Goal: Use online tool/utility: Utilize a website feature to perform a specific function

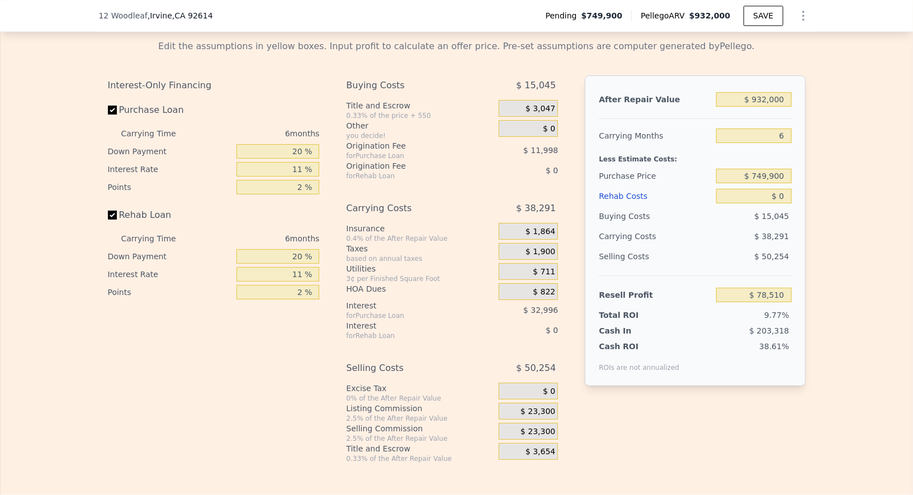
scroll to position [1776, 0]
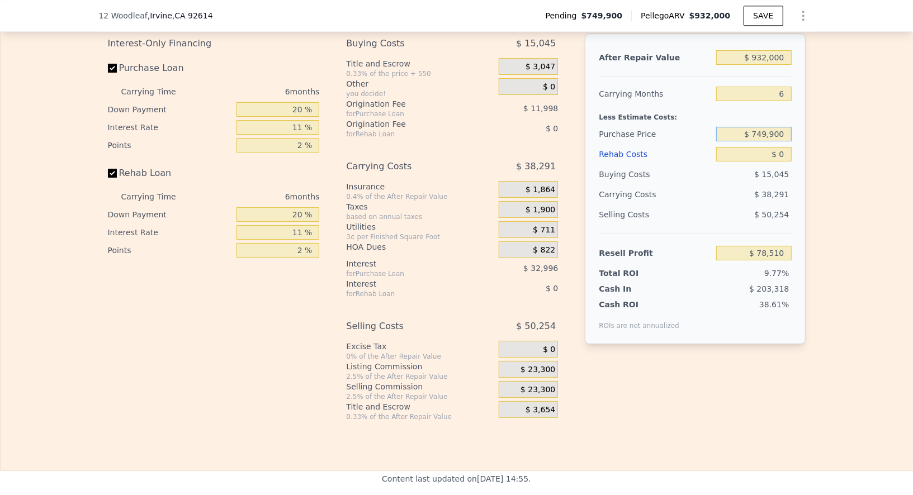
click at [762, 141] on input "$ 749,900" at bounding box center [753, 134] width 75 height 15
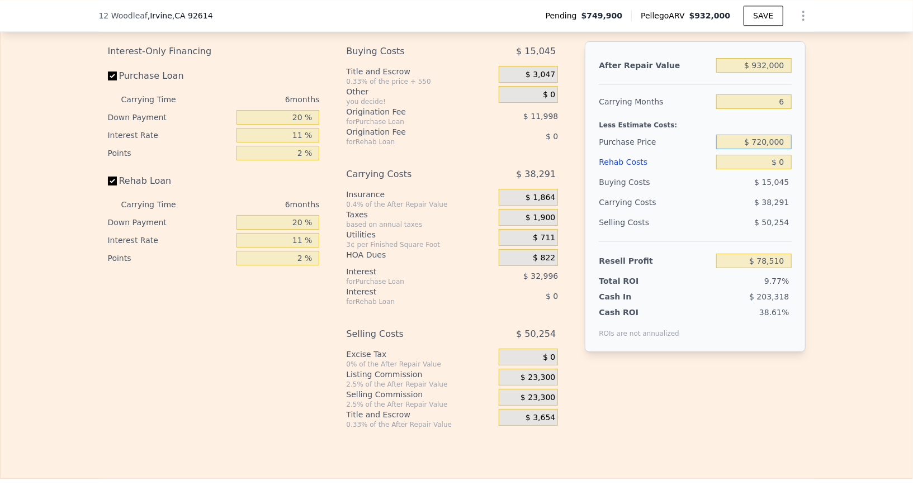
type input "$ 720,000"
click at [798, 278] on div "After Repair Value $ 932,000 Carrying Months 6 Less Estimate Costs: Purchase Pr…" at bounding box center [695, 196] width 220 height 311
type input "$ 110,301"
click at [783, 169] on input "$ 0" at bounding box center [753, 162] width 75 height 15
type input "$ 6"
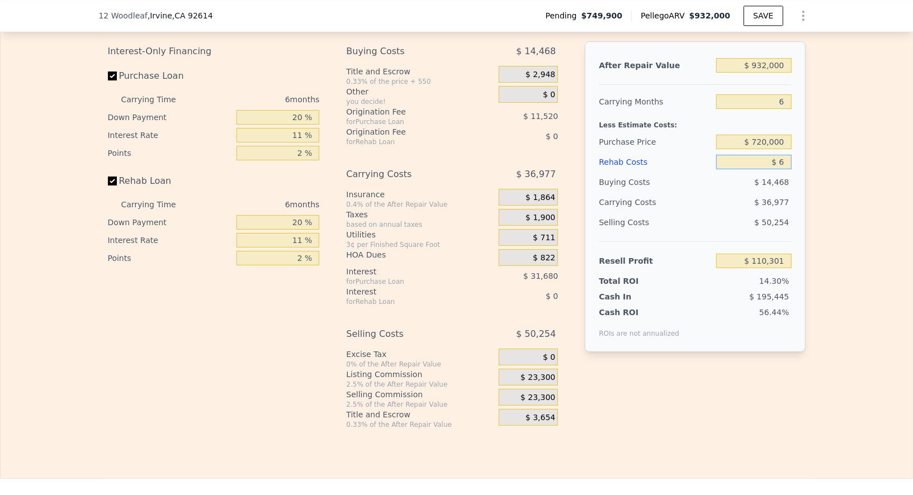
type input "$ 110,295"
type input "$ 65"
type input "$ 110,235"
type input "$ 650"
type input "$ 109,611"
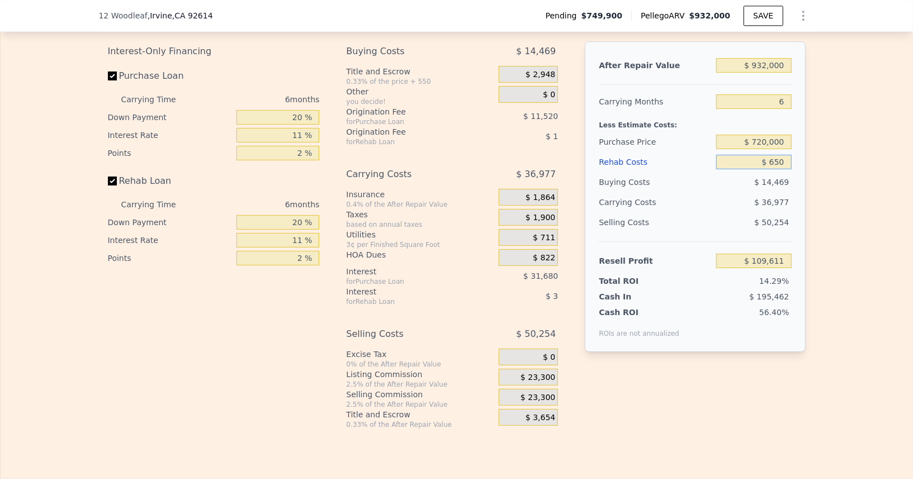
type input "$ 6,500"
type input "$ 103,409"
type input "$ 65,000"
type input "$ 41,399"
type input "$ 65,000"
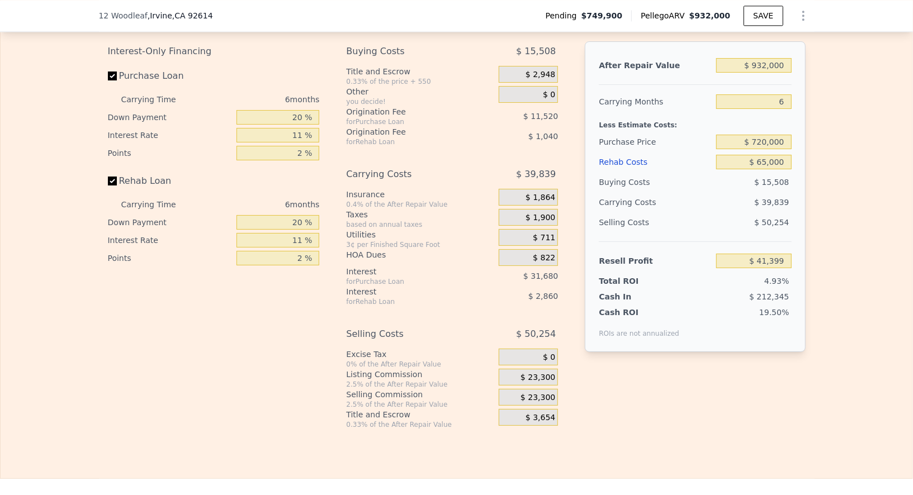
click at [837, 234] on div "Edit the assumptions in yellow boxes. Input profit to calculate an offer price.…" at bounding box center [457, 213] width 912 height 433
drag, startPoint x: 301, startPoint y: 128, endPoint x: 287, endPoint y: 127, distance: 14.0
click at [287, 125] on input "20 %" at bounding box center [277, 117] width 83 height 15
click at [134, 86] on label "Purchase Loan" at bounding box center [170, 76] width 125 height 20
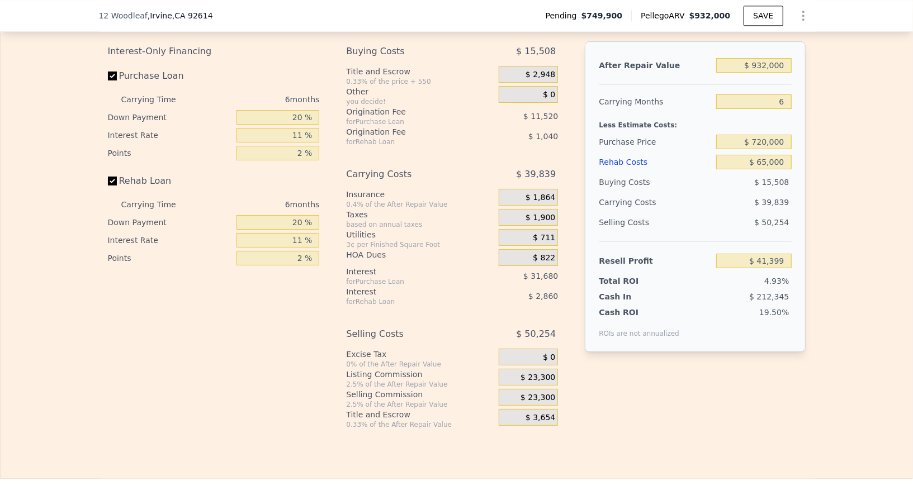
click at [117, 80] on input "Purchase Loan" at bounding box center [112, 76] width 9 height 9
checkbox input "false"
type input "$ 84,599"
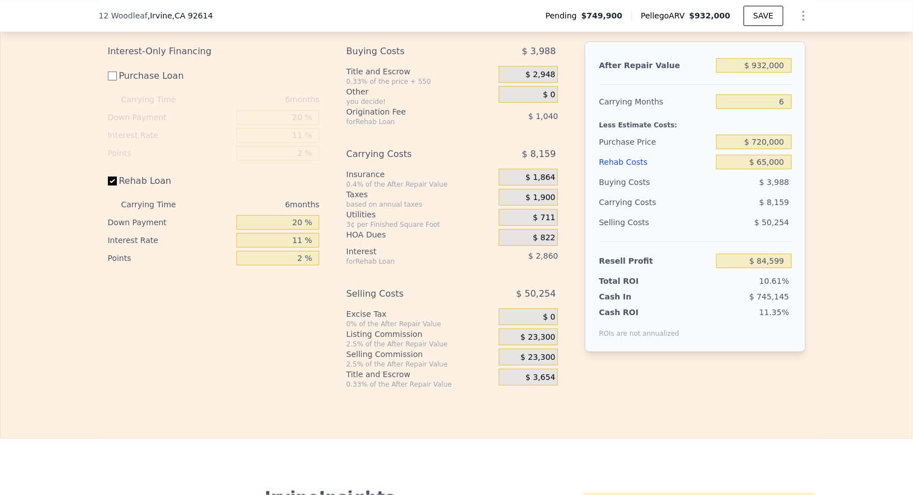
click at [134, 86] on label "Purchase Loan" at bounding box center [170, 76] width 125 height 20
click at [117, 80] on input "Purchase Loan" at bounding box center [112, 76] width 9 height 9
checkbox input "true"
type input "$ 41,399"
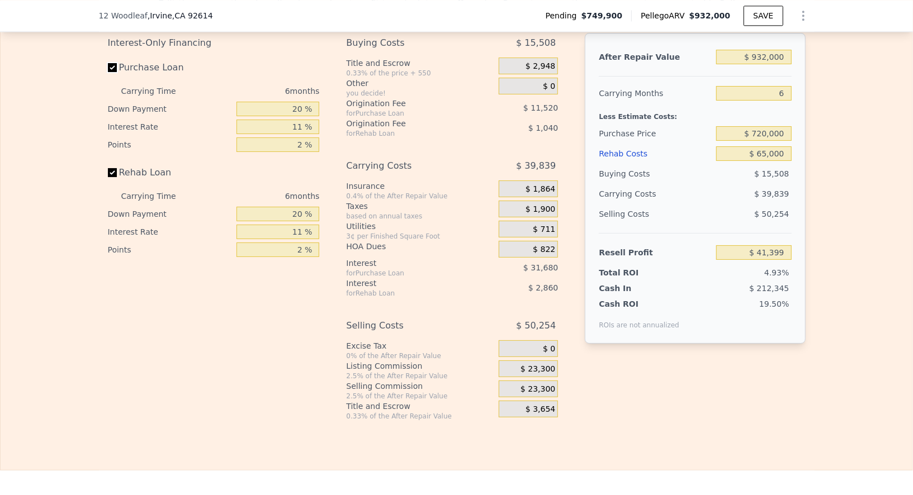
scroll to position [1755, 0]
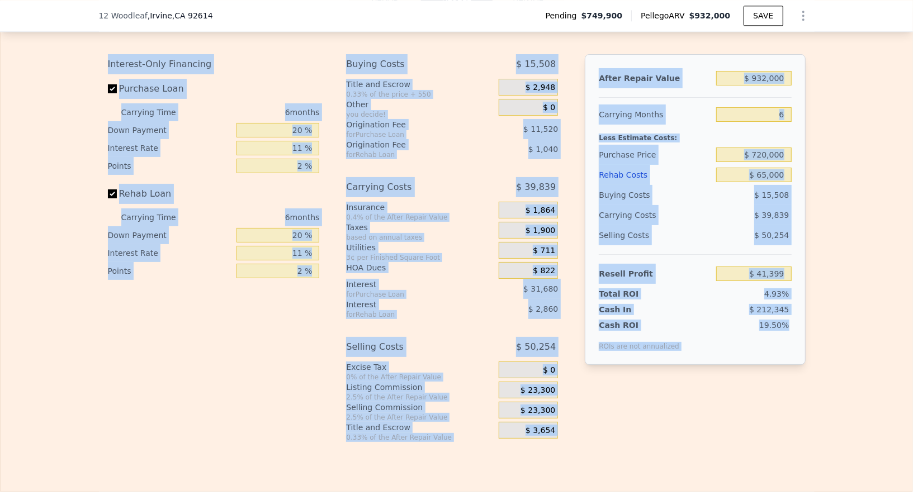
drag, startPoint x: 179, startPoint y: 83, endPoint x: 755, endPoint y: 437, distance: 676.2
click at [755, 437] on div "Edit the assumptions in yellow boxes. Input profit to calculate an offer price.…" at bounding box center [456, 226] width 715 height 433
click at [755, 436] on div "Interest-Only Financing Purchase Loan Carrying Time 6 months Down Payment 20 % …" at bounding box center [457, 248] width 698 height 388
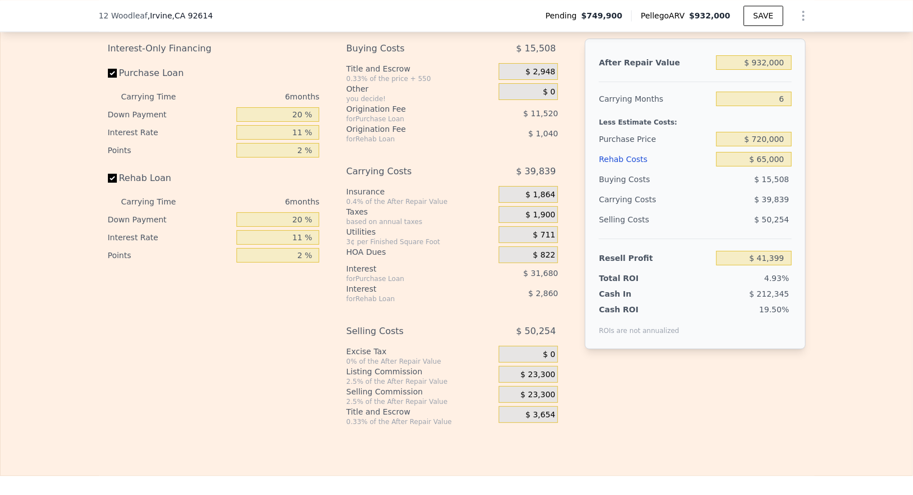
scroll to position [1779, 0]
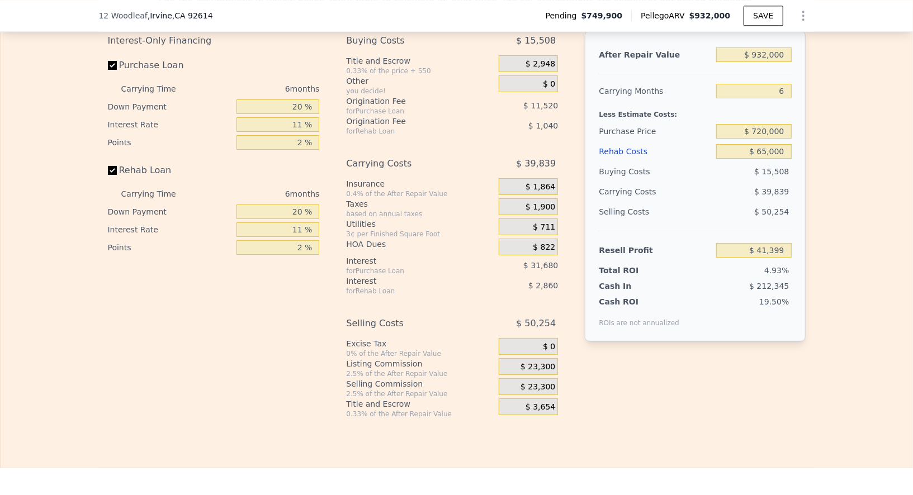
click at [527, 372] on span "$ 23,300" at bounding box center [537, 367] width 35 height 10
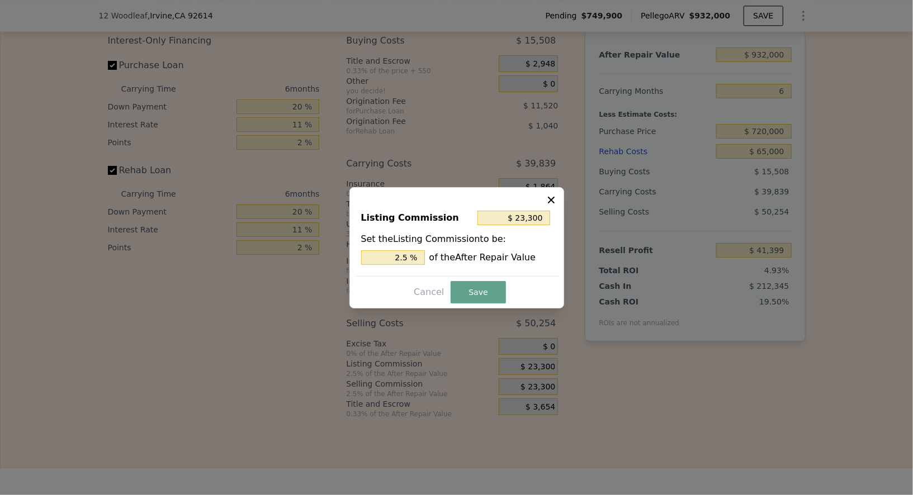
click at [549, 203] on icon at bounding box center [551, 200] width 11 height 11
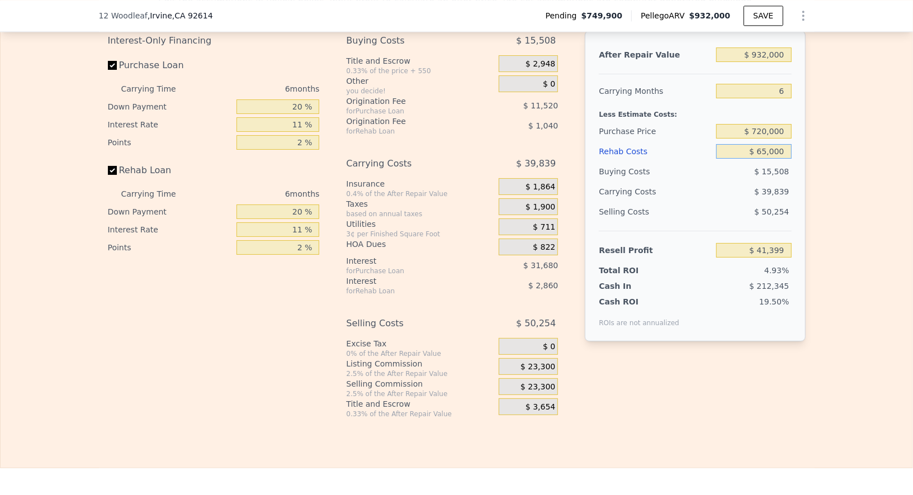
click at [770, 159] on input "$ 65,000" at bounding box center [753, 151] width 75 height 15
type input "$ 800"
type input "$ 109,452"
type input "$ 8,000"
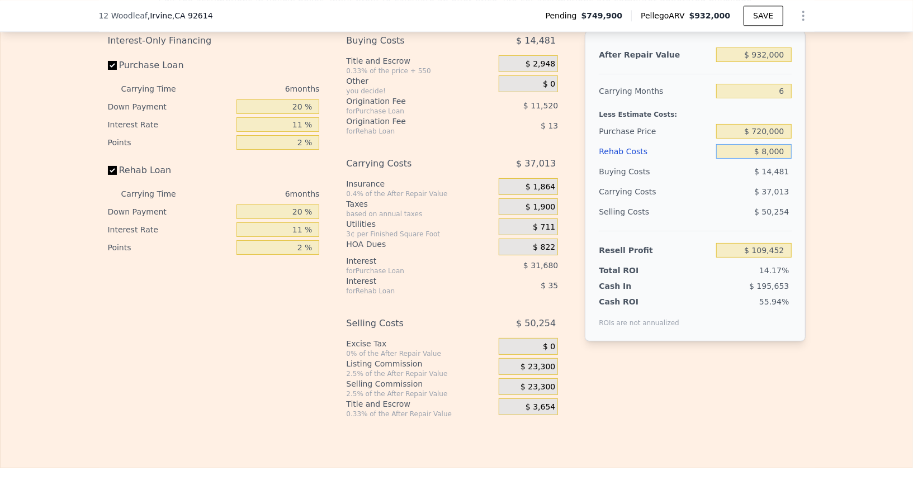
type input "$ 101,819"
type input "$ 80,000"
type input "$ 25,499"
type input "$ 80,000"
click at [756, 62] on input "$ 932,000" at bounding box center [753, 55] width 75 height 15
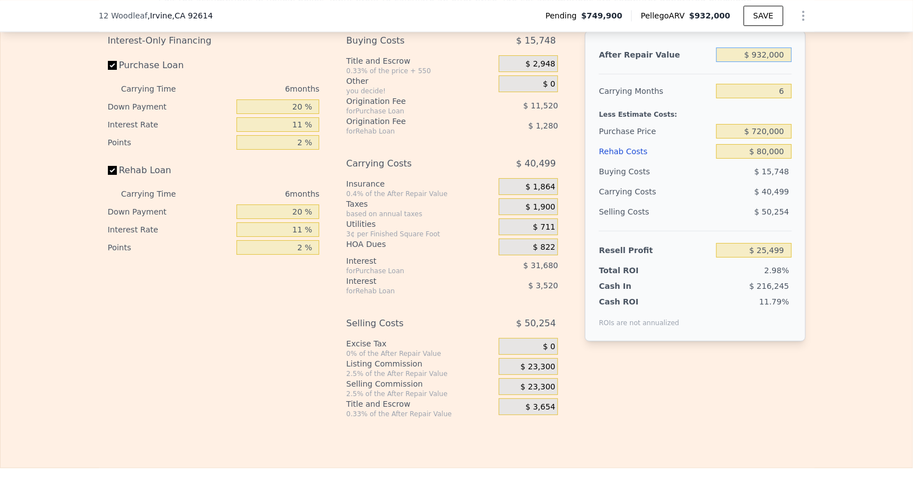
click at [756, 62] on input "$ 932,000" at bounding box center [753, 55] width 75 height 15
type input "$ 8"
type input "-$ 854,925"
type input "$ 890"
type input "-$ 854,092"
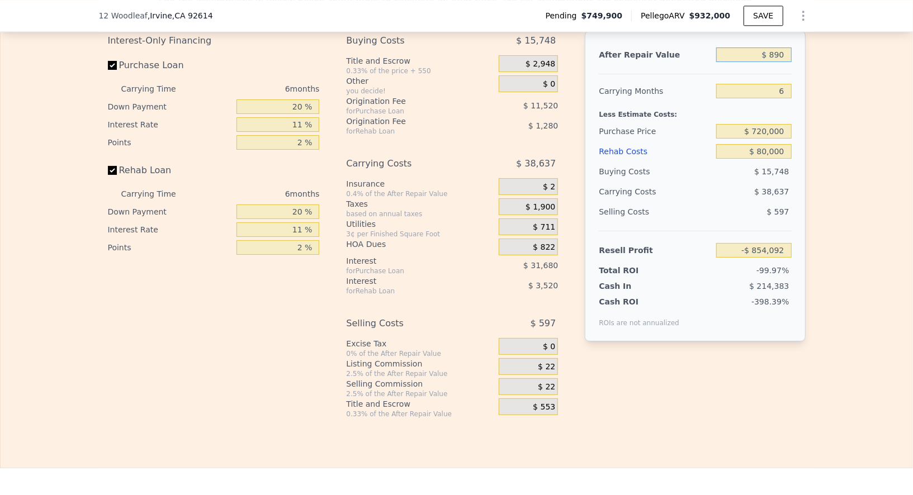
type input "$ 8,900"
type input "-$ 846,527"
type input "$ 89,000"
type input "-$ 770,857"
type input "$ 890,000"
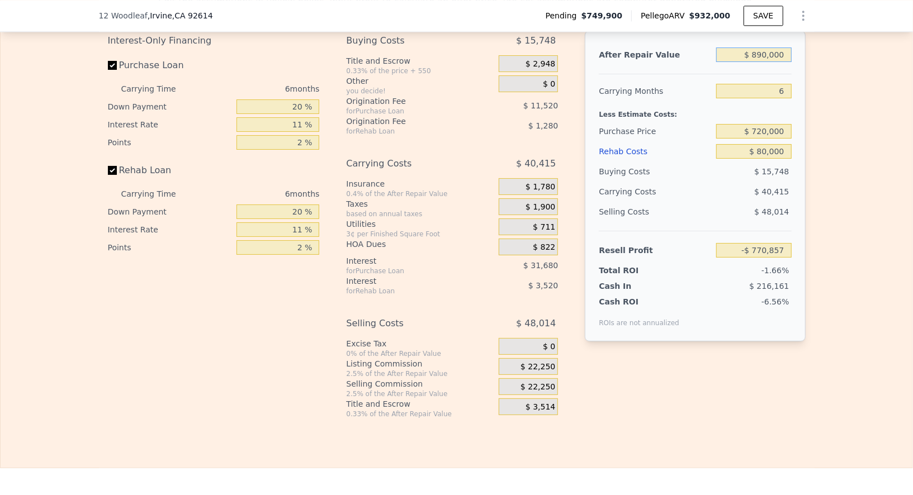
type input "-$ 14,177"
type input "$ 890,000"
click at [810, 148] on div "Edit the assumptions in yellow boxes. Input profit to calculate an offer price.…" at bounding box center [457, 202] width 912 height 433
click at [533, 375] on div "$ 22,250" at bounding box center [528, 366] width 59 height 17
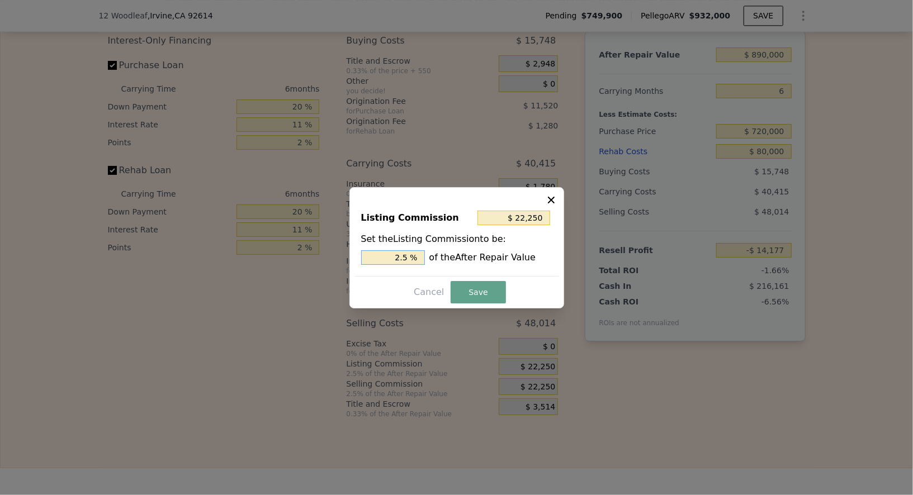
click at [397, 259] on input "2.5 %" at bounding box center [393, 257] width 64 height 15
type input "$ 8,900"
type input "1 %"
click at [474, 298] on button "Save" at bounding box center [478, 292] width 55 height 22
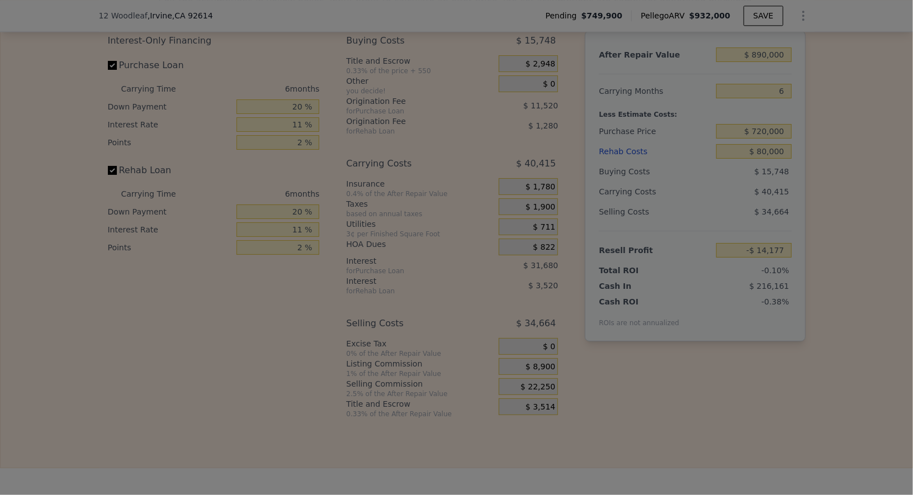
type input "-$ 827"
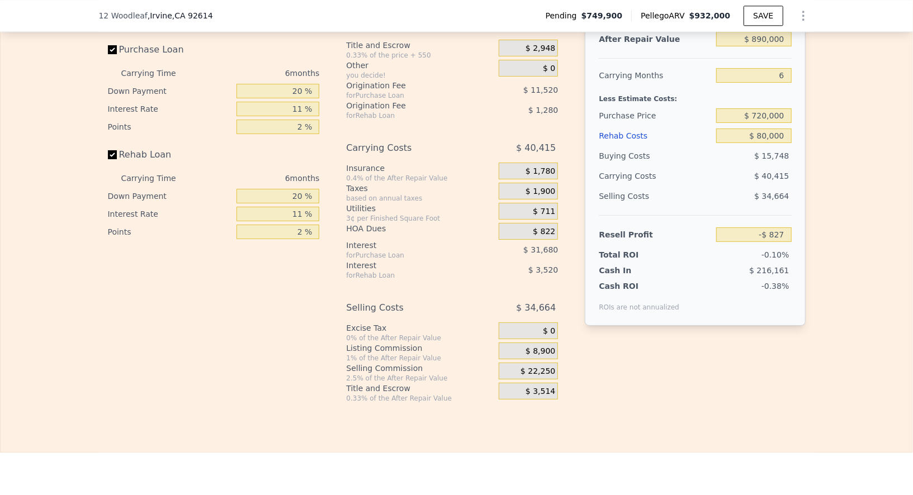
scroll to position [1799, 0]
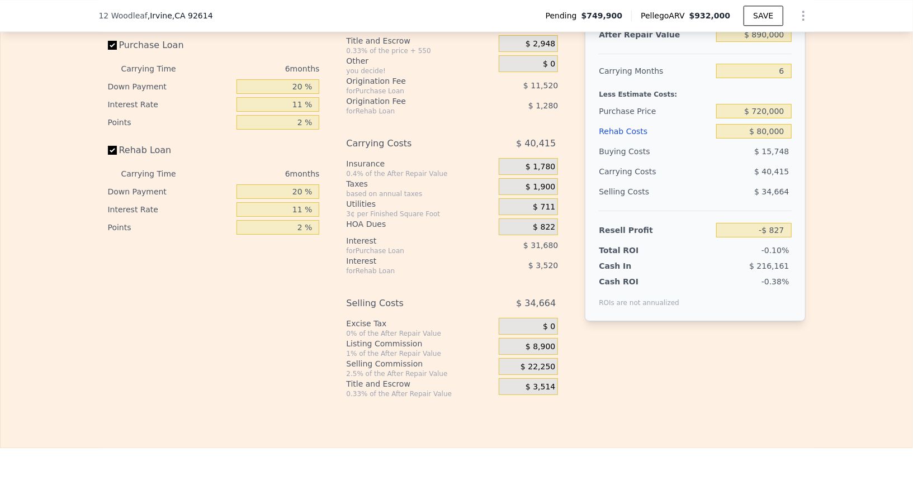
click at [527, 352] on span "$ 8,900" at bounding box center [540, 347] width 30 height 10
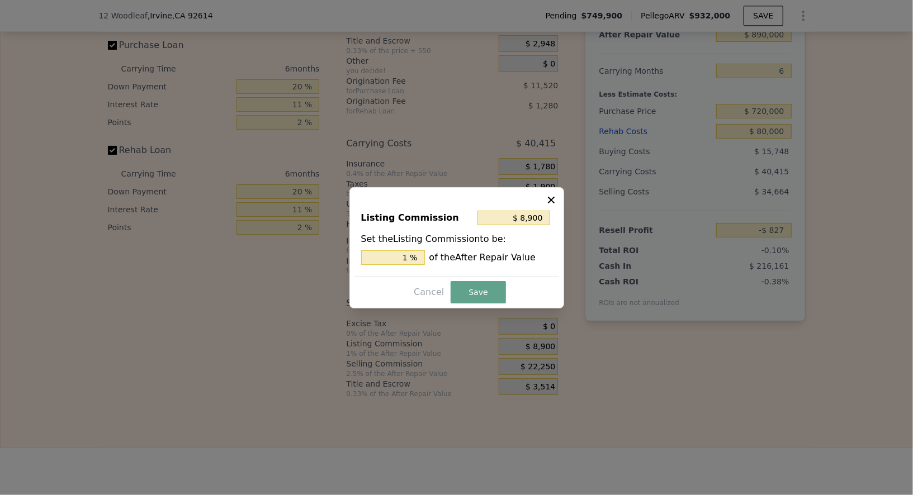
click at [554, 197] on icon at bounding box center [551, 199] width 7 height 7
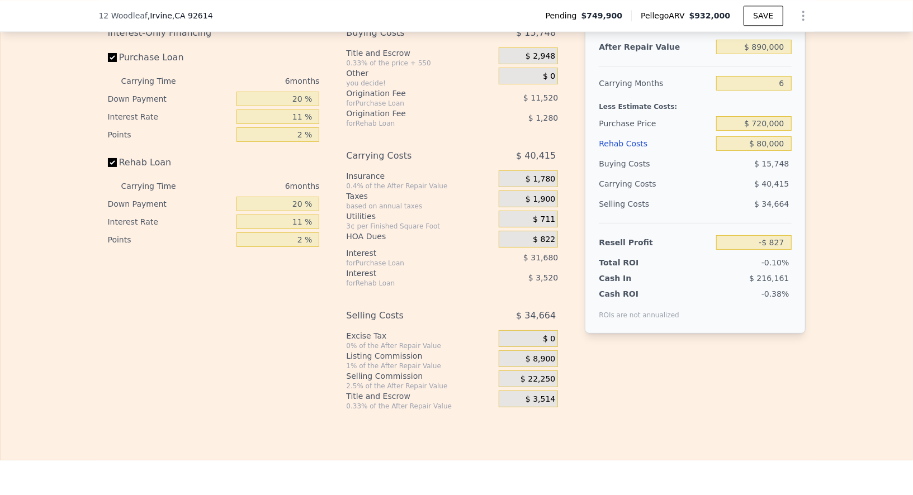
scroll to position [1784, 0]
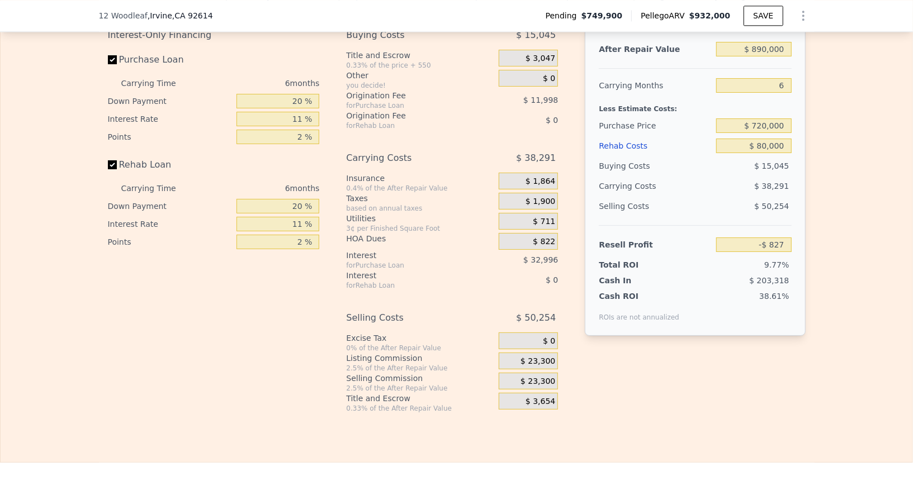
type input "$ 932,000"
type input "$ 0"
type input "$ 78,510"
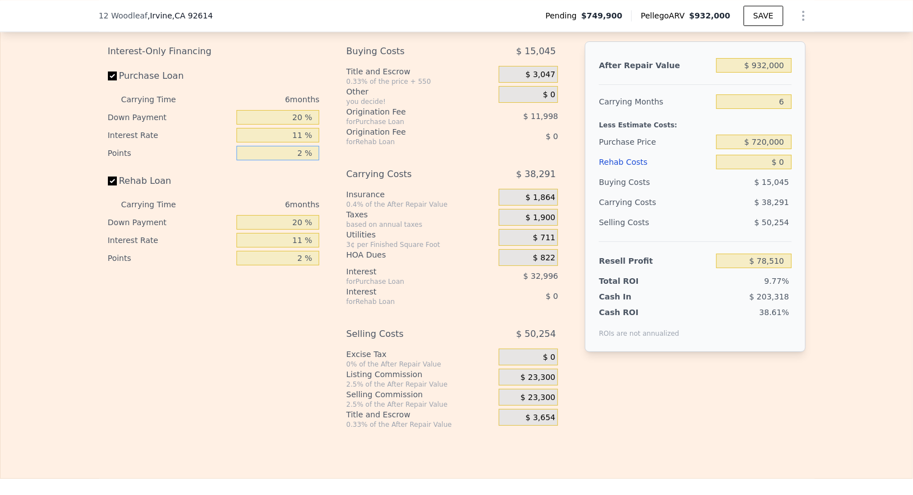
click at [295, 160] on input "2 %" at bounding box center [277, 153] width 83 height 15
